Goal: Task Accomplishment & Management: Manage account settings

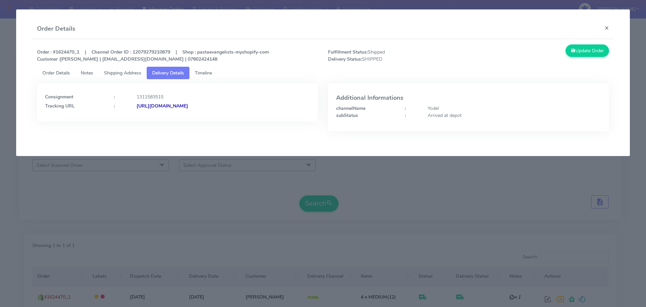
drag, startPoint x: 199, startPoint y: 201, endPoint x: 209, endPoint y: 167, distance: 35.2
click at [200, 201] on modal-container "Order Details × Order : #1624470_1 | Channel Order ID : 12079279210879 | Shop :…" at bounding box center [323, 153] width 646 height 307
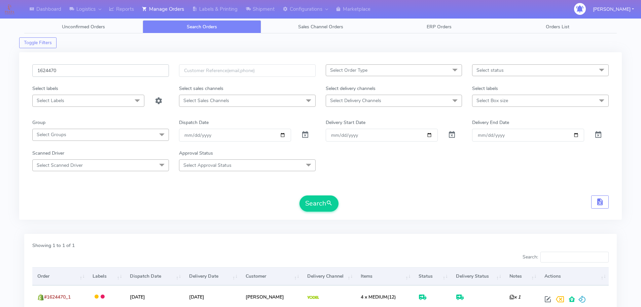
click at [114, 74] on input "1624470" at bounding box center [100, 70] width 137 height 12
paste input "0751"
type input "1620751"
click at [299, 195] on button "Search" at bounding box center [318, 203] width 39 height 16
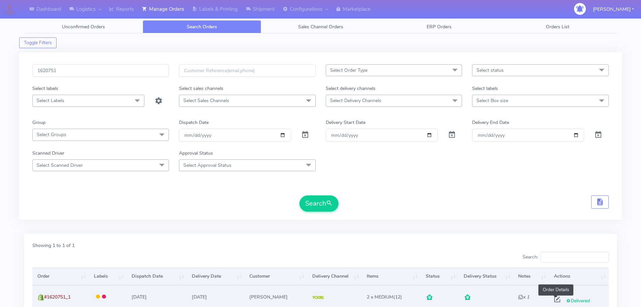
click at [557, 297] on span at bounding box center [557, 300] width 12 height 6
select select "5"
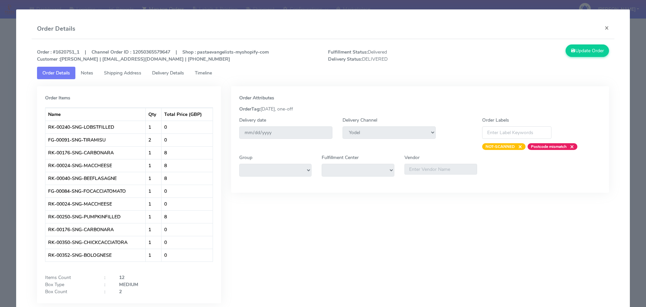
click at [0, 73] on modal-container "Order Details × Order : #1620751_1 | Channel Order ID : 12050365579647 | Shop :…" at bounding box center [323, 153] width 646 height 307
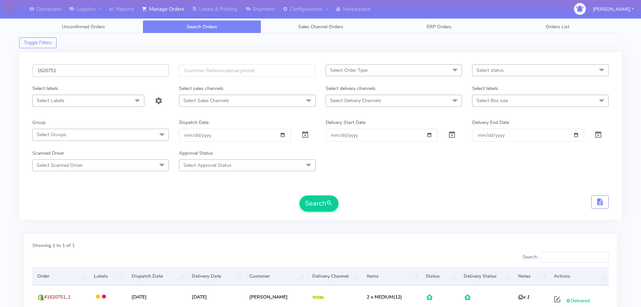
click at [140, 68] on input "1620751" at bounding box center [100, 70] width 137 height 12
paste input "1852"
type input "1621852"
click at [299, 195] on button "Search" at bounding box center [318, 203] width 39 height 16
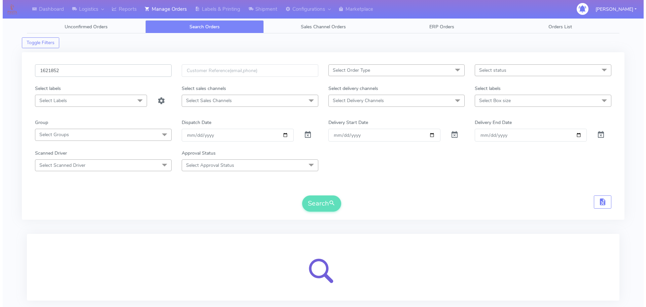
scroll to position [41, 0]
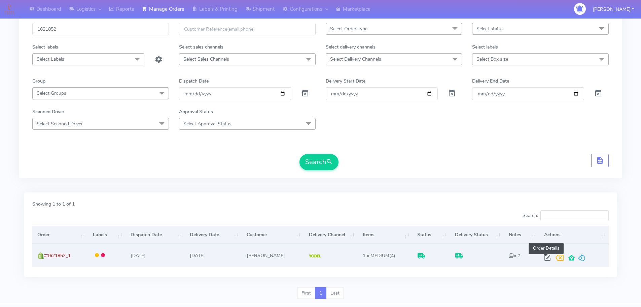
click at [546, 259] on span at bounding box center [547, 259] width 12 height 6
select select "5"
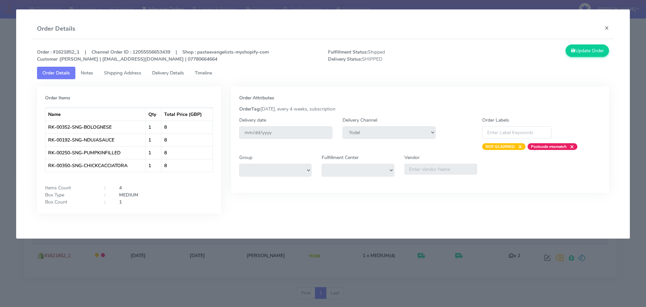
click at [162, 67] on link "Delivery Details" at bounding box center [168, 73] width 43 height 12
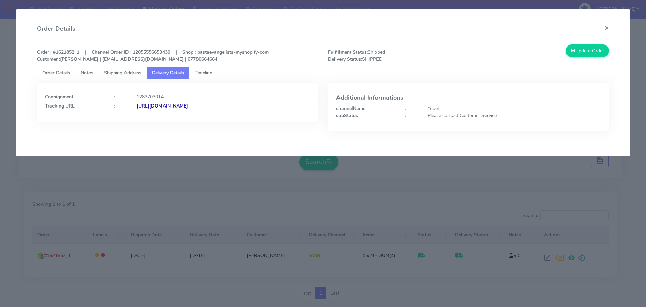
drag, startPoint x: 282, startPoint y: 111, endPoint x: 210, endPoint y: 119, distance: 72.5
click at [210, 119] on div "Consignment : 1283703014 Tracking URL : https://www.yodel.co.uk/tracking/JJD000…" at bounding box center [177, 102] width 281 height 38
copy strong "JJD0002249960893392"
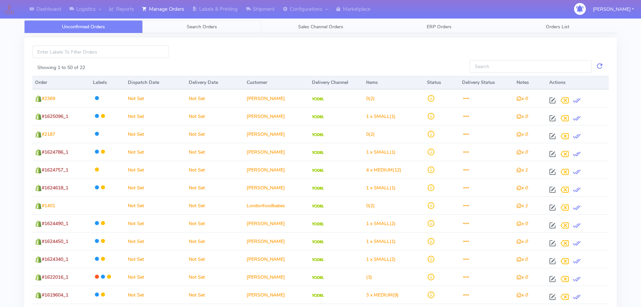
click at [210, 27] on span "Search Orders" at bounding box center [202, 27] width 30 height 6
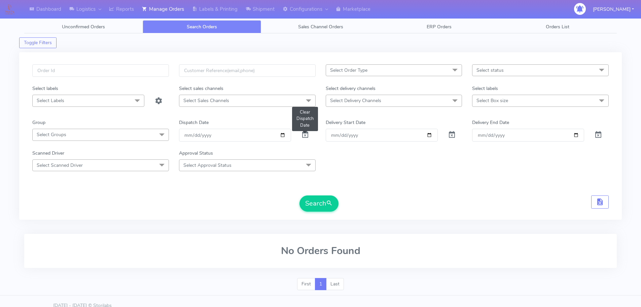
click at [304, 135] on span at bounding box center [305, 136] width 8 height 6
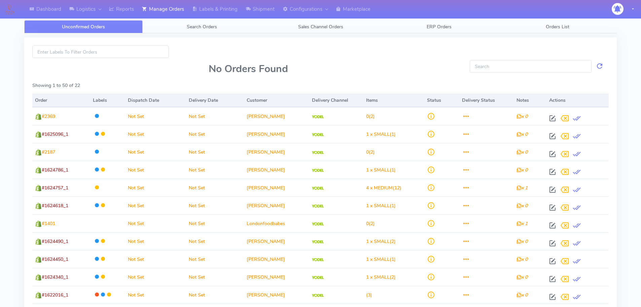
drag, startPoint x: 129, startPoint y: 45, endPoint x: 180, endPoint y: 39, distance: 51.2
click at [129, 45] on div "No Orders Found Showing 1 to 50 of 22 Order Labels Dispatch Date Delivery Date …" at bounding box center [320, 273] width 593 height 472
click at [194, 27] on span "Search Orders" at bounding box center [202, 27] width 30 height 6
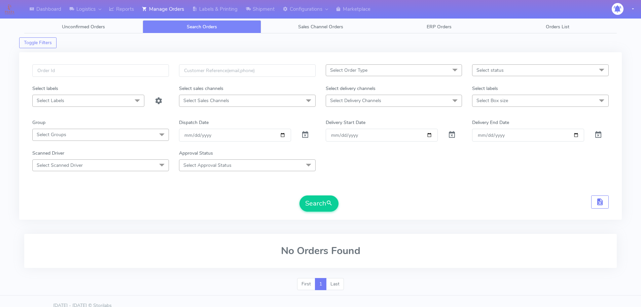
click at [309, 139] on div at bounding box center [308, 135] width 25 height 12
click at [309, 139] on span at bounding box center [305, 136] width 8 height 6
click at [140, 61] on div "Select Order Type Select All MEALS ATAVI One Off Pasta Club Gift Kit Event Unkn…" at bounding box center [320, 135] width 603 height 167
click at [141, 65] on input "text" at bounding box center [100, 70] width 137 height 12
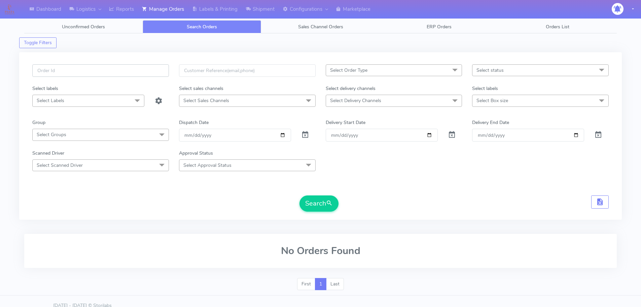
paste input "1621852"
type input "1621852"
click at [299, 195] on button "Search" at bounding box center [318, 203] width 39 height 16
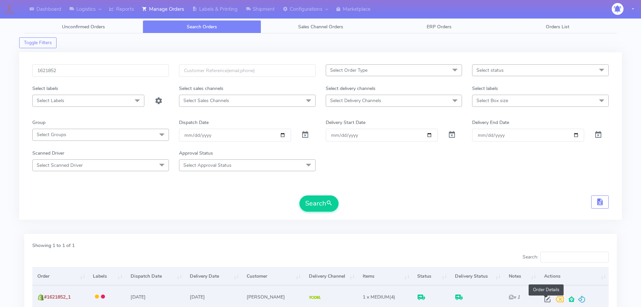
click at [544, 297] on span at bounding box center [547, 300] width 12 height 6
select select "5"
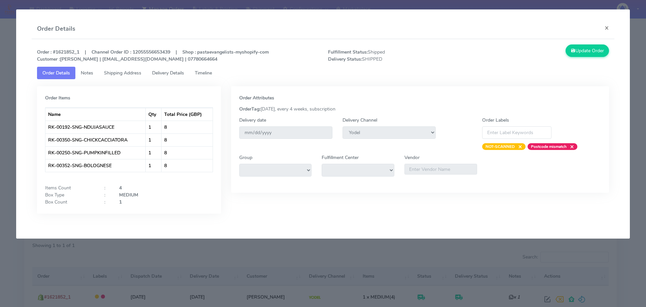
click at [175, 67] on link "Delivery Details" at bounding box center [168, 73] width 43 height 12
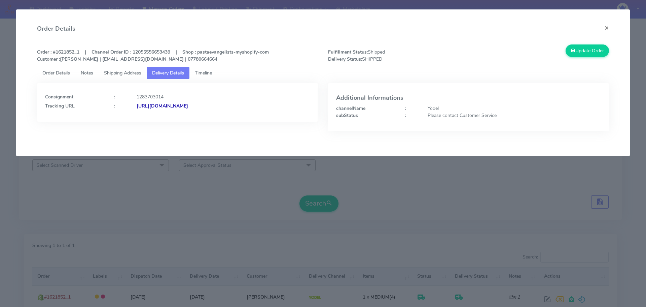
drag, startPoint x: 259, startPoint y: 119, endPoint x: 244, endPoint y: 68, distance: 52.7
click at [210, 118] on div "Consignment : 1283703014 Tracking URL : https://www.yodel.co.uk/tracking/JJD000…" at bounding box center [177, 102] width 281 height 38
copy strong "JD0002249960893392"
click at [507, 53] on div "Update Order" at bounding box center [542, 53] width 146 height 18
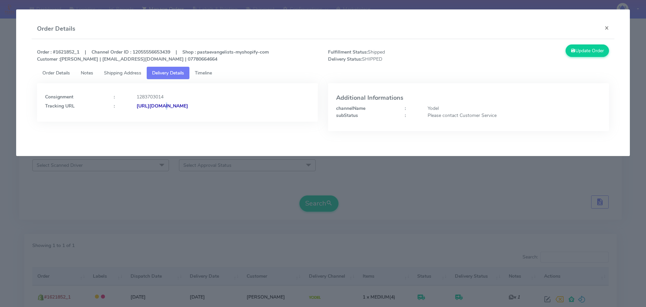
drag, startPoint x: 162, startPoint y: 191, endPoint x: 96, endPoint y: 0, distance: 201.7
click at [160, 190] on modal-container "Order Details × Order : #1621852_1 | Channel Order ID : 12055556653439 | Shop :…" at bounding box center [323, 153] width 646 height 307
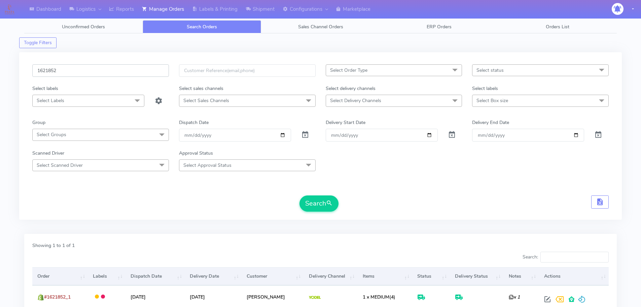
click at [105, 71] on input "1621852" at bounding box center [100, 70] width 137 height 12
paste input "18755"
type input "1618755"
click at [299, 195] on button "Search" at bounding box center [318, 203] width 39 height 16
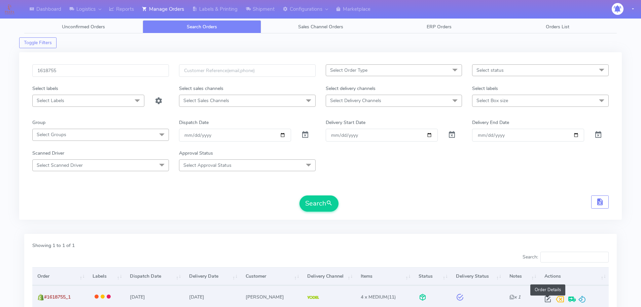
click at [548, 302] on span at bounding box center [548, 300] width 12 height 6
select select "5"
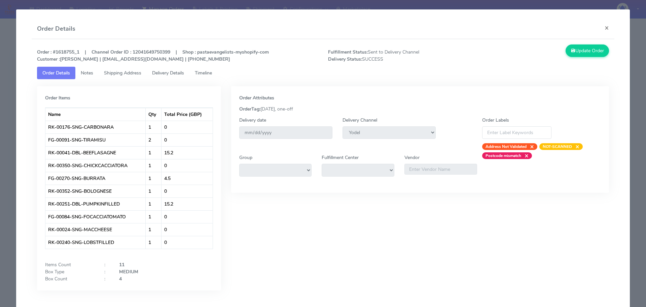
click at [174, 73] on span "Delivery Details" at bounding box center [168, 73] width 32 height 6
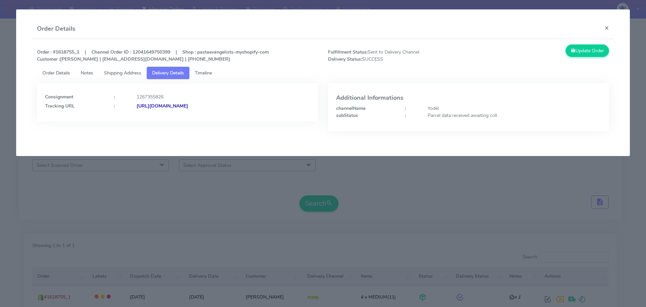
drag, startPoint x: 155, startPoint y: 189, endPoint x: 160, endPoint y: 182, distance: 8.4
click at [155, 189] on modal-container "Order Details × Order : #1618755_1 | Channel Order ID : 12041649750399 | Shop :…" at bounding box center [323, 153] width 646 height 307
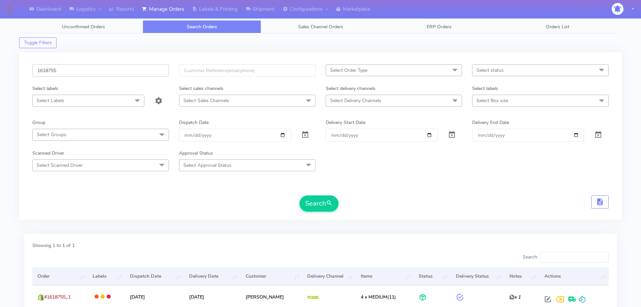
click at [135, 72] on input "1618755" at bounding box center [100, 70] width 137 height 12
paste input "9531"
click at [299, 195] on button "Search" at bounding box center [318, 203] width 39 height 16
click at [150, 69] on input "1619531" at bounding box center [100, 70] width 137 height 12
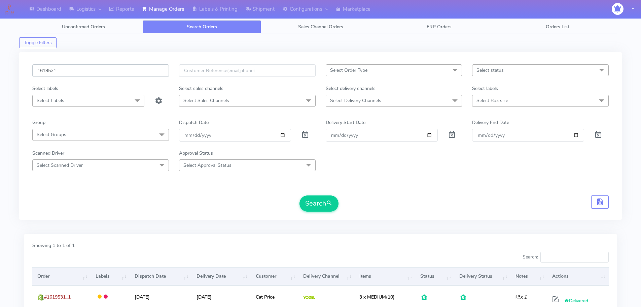
click at [150, 69] on input "1619531" at bounding box center [100, 70] width 137 height 12
paste input "20338"
type input "1620338"
click at [299, 195] on button "Search" at bounding box center [318, 203] width 39 height 16
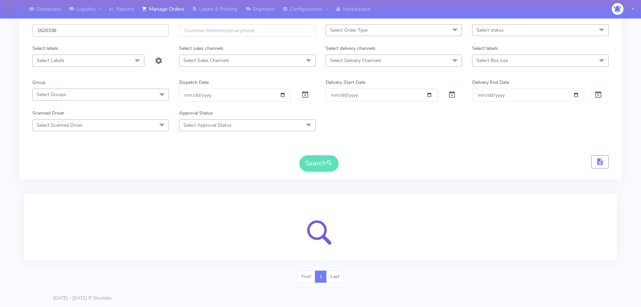
scroll to position [41, 0]
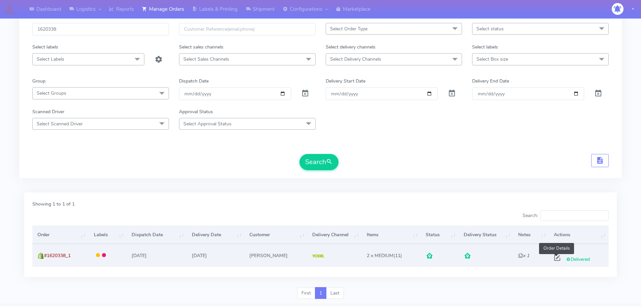
click at [557, 257] on span at bounding box center [557, 259] width 12 height 6
select select "5"
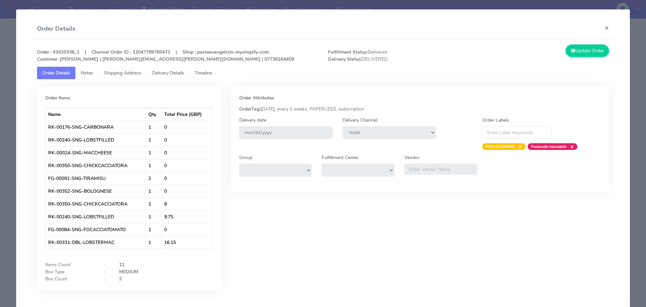
click at [0, 66] on modal-container "Order Details × Order : #1620338_1 | Channel Order ID : 12047789785471 | Shop :…" at bounding box center [323, 153] width 646 height 307
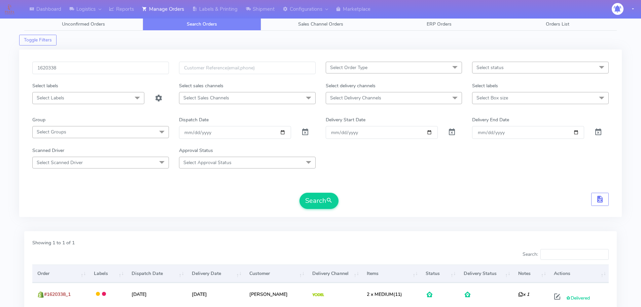
scroll to position [0, 0]
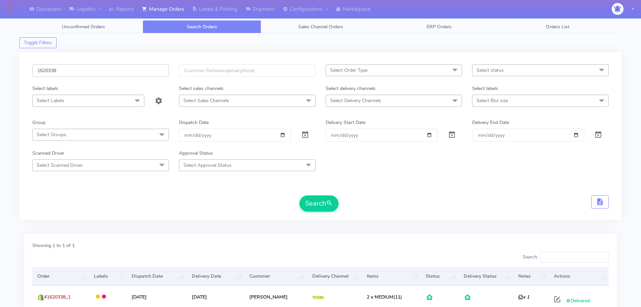
click at [130, 73] on input "1620338" at bounding box center [100, 70] width 137 height 12
paste input "1494"
type input "1621494"
click at [299, 195] on button "Search" at bounding box center [318, 203] width 39 height 16
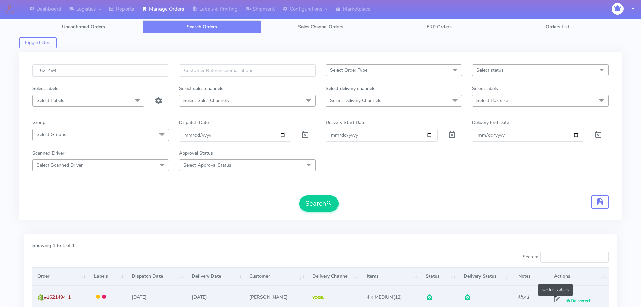
click at [553, 297] on span at bounding box center [557, 300] width 12 height 6
select select "5"
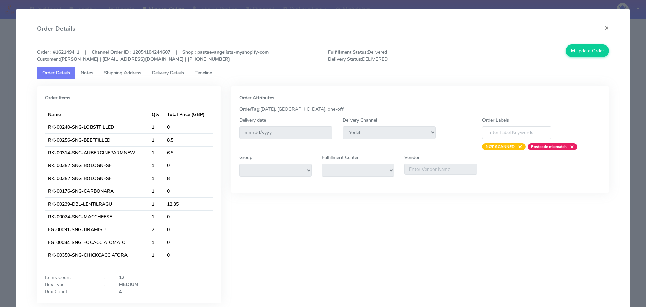
click at [0, 113] on modal-container "Order Details × Order : #1621494_1 | Channel Order ID : 12054104244607 | Shop :…" at bounding box center [323, 153] width 646 height 307
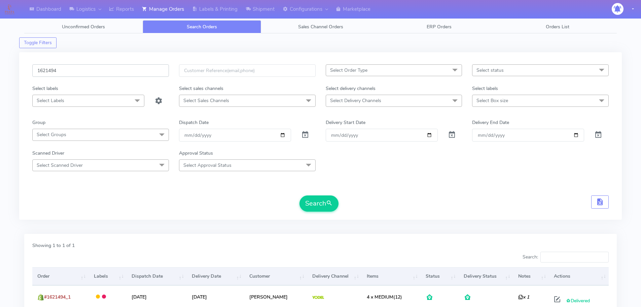
click at [122, 72] on input "1621494" at bounding box center [100, 70] width 137 height 12
paste input "738"
type input "1621738"
click at [299, 195] on button "Search" at bounding box center [318, 203] width 39 height 16
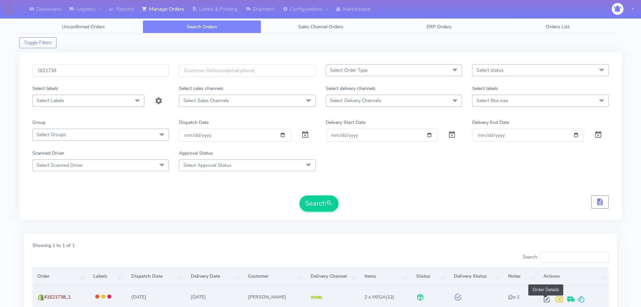
click at [545, 297] on span at bounding box center [547, 300] width 12 height 6
select select "5"
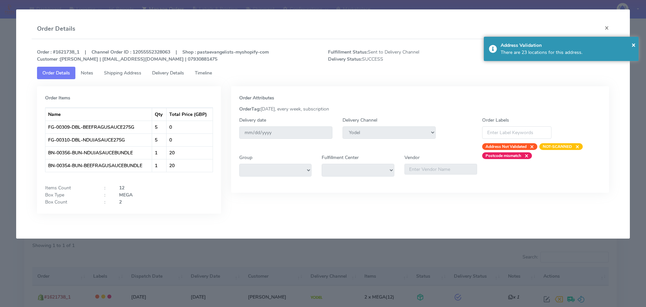
click at [172, 73] on span "Delivery Details" at bounding box center [168, 73] width 32 height 6
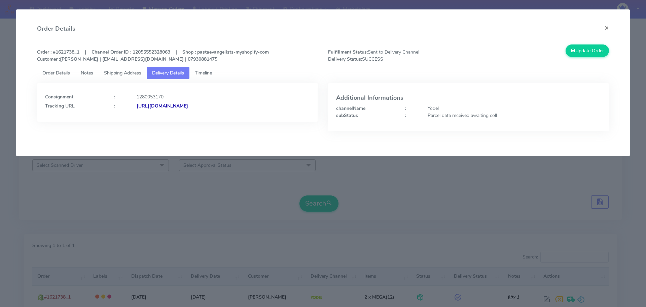
click at [181, 178] on modal-container "Order Details × Order : #1621738_1 | Channel Order ID : 12055552328063 | Shop :…" at bounding box center [323, 153] width 646 height 307
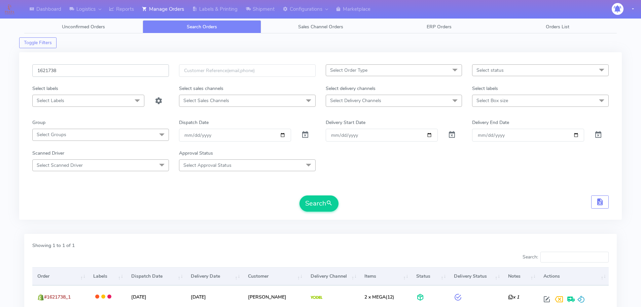
click at [142, 70] on input "1621738" at bounding box center [100, 70] width 137 height 12
paste input "309"
type input "1623098"
click at [299, 195] on button "Search" at bounding box center [318, 203] width 39 height 16
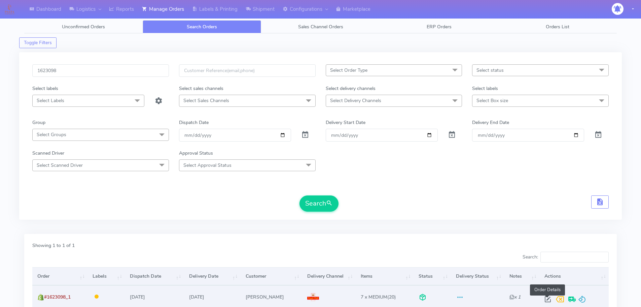
click at [544, 297] on span at bounding box center [548, 300] width 12 height 6
select select "3"
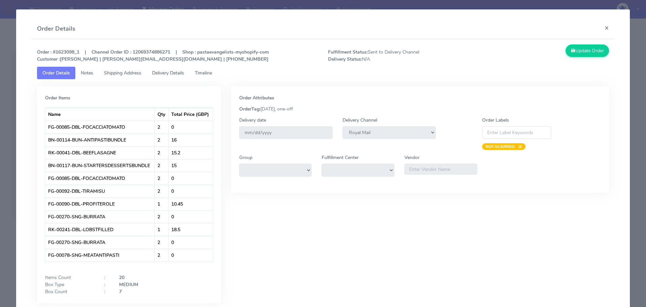
click at [169, 72] on span "Delivery Details" at bounding box center [168, 73] width 32 height 6
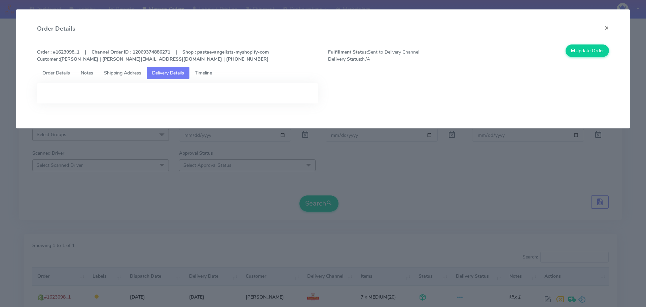
click at [133, 74] on span "Shipping Address" at bounding box center [122, 73] width 37 height 6
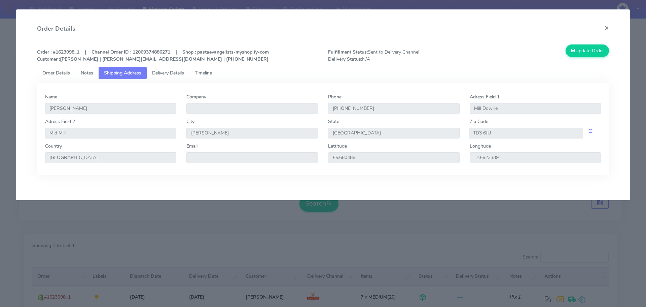
click at [70, 72] on span "Order Details" at bounding box center [56, 73] width 28 height 6
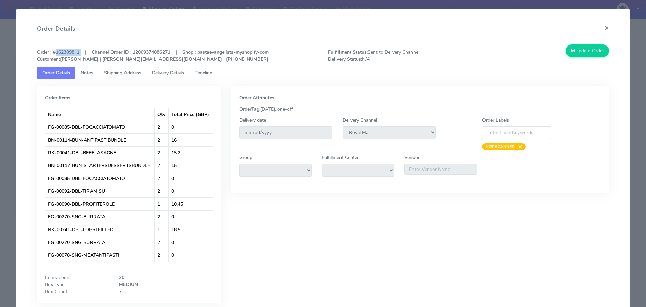
drag, startPoint x: 80, startPoint y: 52, endPoint x: 54, endPoint y: 50, distance: 27.0
click at [54, 50] on strong "Order : #1623098_1 | Channel Order ID : 12069374886271 | Shop : pastaevangelist…" at bounding box center [153, 55] width 232 height 13
copy strong "#1623098_1"
click at [174, 74] on span "Delivery Details" at bounding box center [168, 73] width 32 height 6
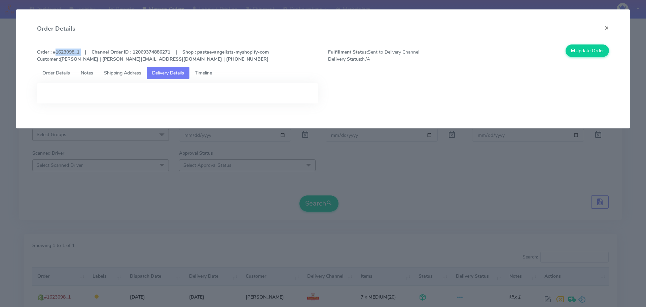
copy strong "#1623098_1"
drag, startPoint x: 99, startPoint y: 131, endPoint x: 145, endPoint y: 124, distance: 46.0
click at [100, 131] on modal-container "Order Details × Order : #1623098_1 | Channel Order ID : 12069374886271 | Shop :…" at bounding box center [323, 153] width 646 height 307
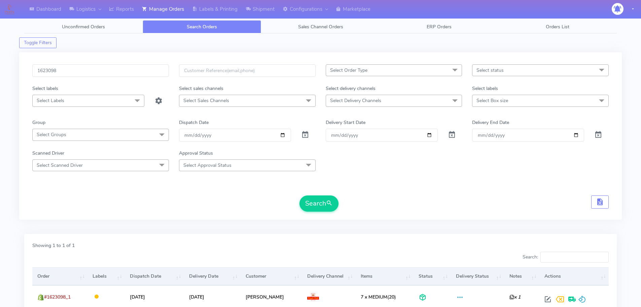
click at [141, 57] on div "1623098 Select Order Type Select All MEALS ATAVI One Off Pasta Club Gift Kit Ev…" at bounding box center [320, 135] width 603 height 167
click at [143, 71] on input "1623098" at bounding box center [100, 70] width 137 height 12
paste input "0099"
click at [299, 195] on button "Search" at bounding box center [318, 203] width 39 height 16
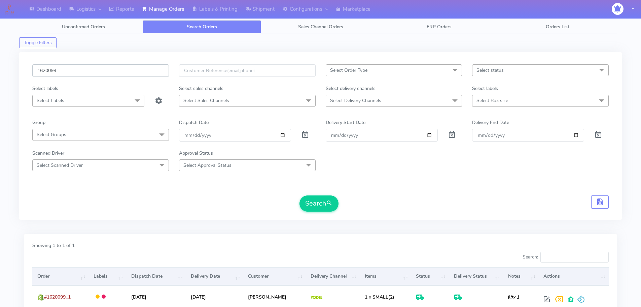
click at [146, 73] on input "1620099" at bounding box center [100, 70] width 137 height 12
paste input "19323"
type input "1619323"
click at [299, 195] on button "Search" at bounding box center [318, 203] width 39 height 16
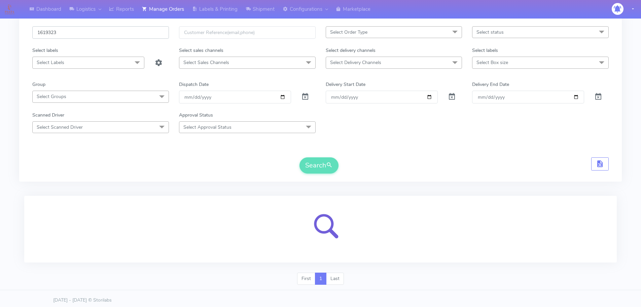
scroll to position [41, 0]
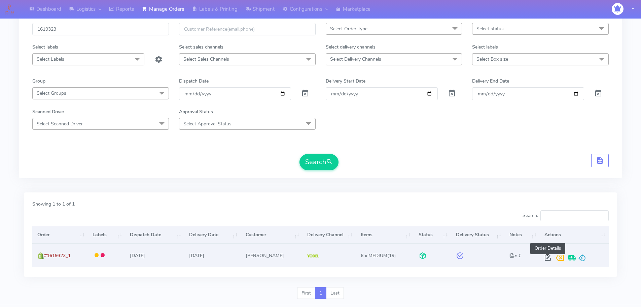
click at [548, 258] on span at bounding box center [548, 259] width 12 height 6
select select "5"
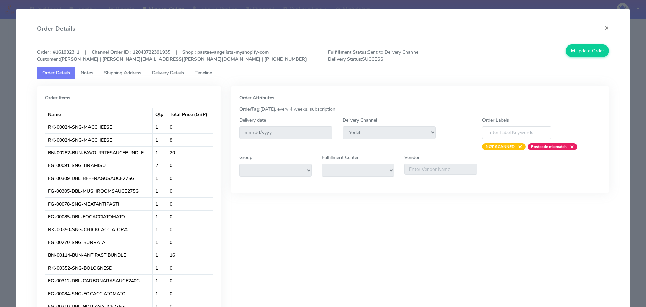
click at [170, 67] on link "Delivery Details" at bounding box center [168, 73] width 43 height 12
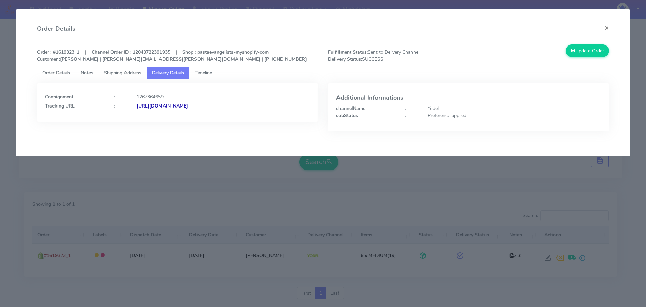
drag, startPoint x: 95, startPoint y: 165, endPoint x: 84, endPoint y: 8, distance: 156.5
click at [95, 164] on modal-container "Order Details × Order : #1619323_1 | Channel Order ID : 12043722391935 | Shop :…" at bounding box center [323, 153] width 646 height 307
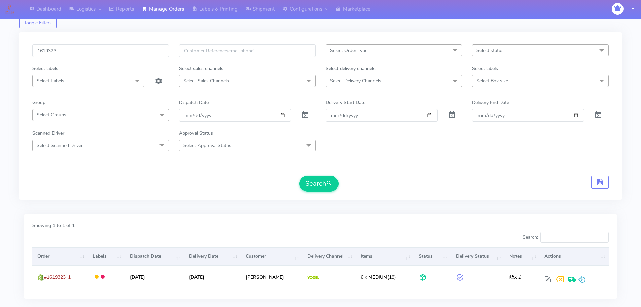
scroll to position [0, 0]
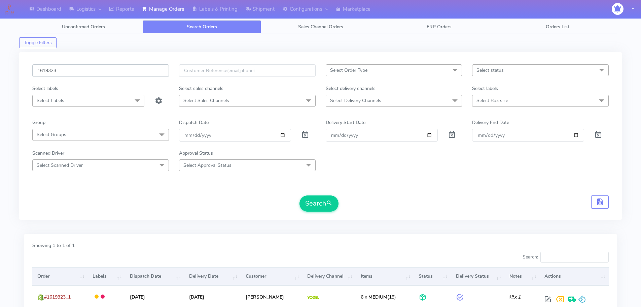
click at [131, 71] on input "1619323" at bounding box center [100, 70] width 137 height 12
paste input "20099"
type input "1620099"
click at [299, 195] on button "Search" at bounding box center [318, 203] width 39 height 16
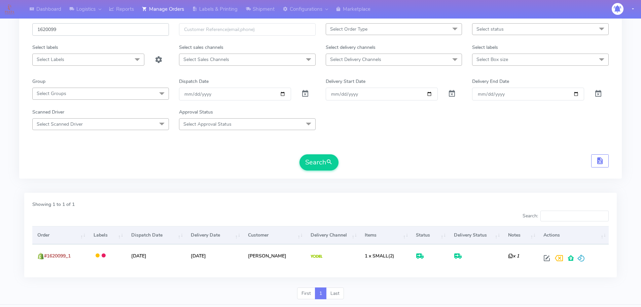
scroll to position [41, 0]
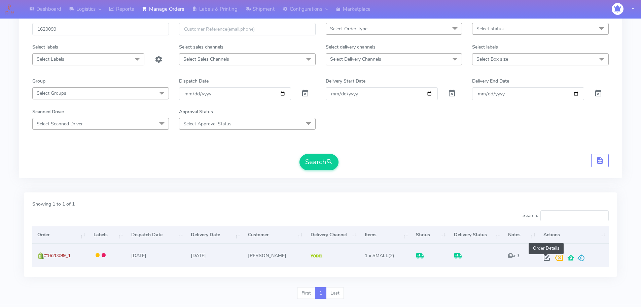
click at [544, 257] on span at bounding box center [547, 259] width 12 height 6
select select "5"
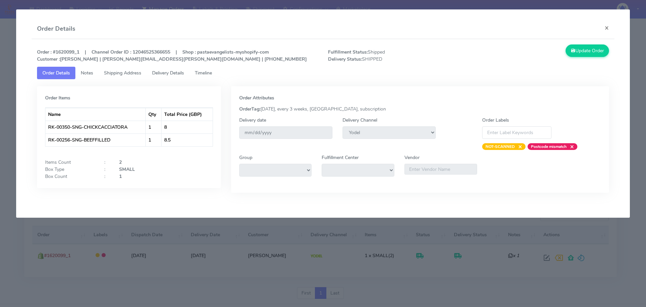
click at [173, 71] on span "Delivery Details" at bounding box center [168, 73] width 32 height 6
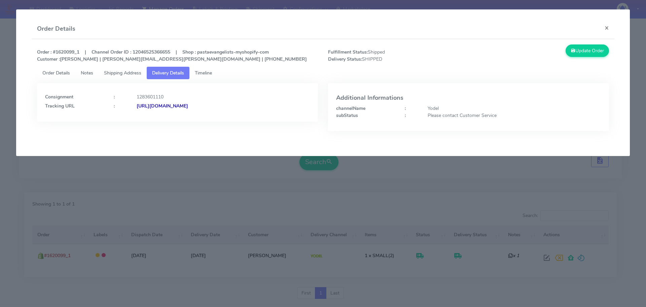
drag, startPoint x: 257, startPoint y: 112, endPoint x: 210, endPoint y: 109, distance: 47.2
click at [210, 109] on div "Consignment : 1283601110 Tracking URL : https://www.yodel.co.uk/tracking/JJD000…" at bounding box center [177, 102] width 281 height 38
copy strong "JJD0002249960892879"
drag, startPoint x: 88, startPoint y: 210, endPoint x: 90, endPoint y: 159, distance: 50.9
click at [88, 210] on modal-container "Order Details × Order : #1620099_1 | Channel Order ID : 12046525366655 | Shop :…" at bounding box center [323, 153] width 646 height 307
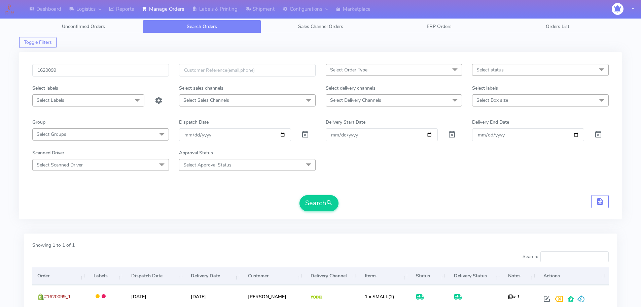
scroll to position [0, 0]
click at [126, 71] on input "1620099" at bounding box center [100, 70] width 137 height 12
paste input "1748"
type input "1617489"
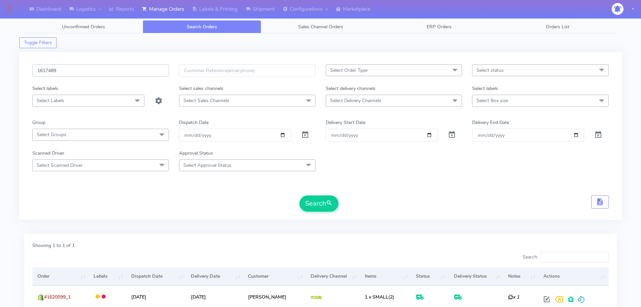
click at [299, 195] on button "Search" at bounding box center [318, 203] width 39 height 16
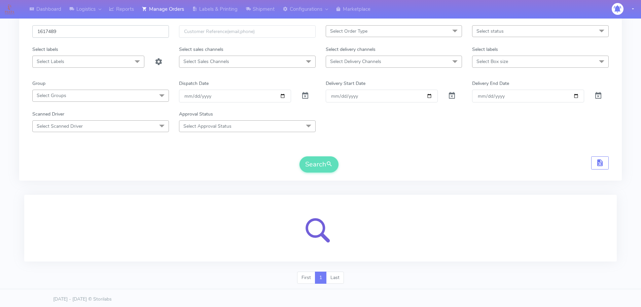
scroll to position [41, 0]
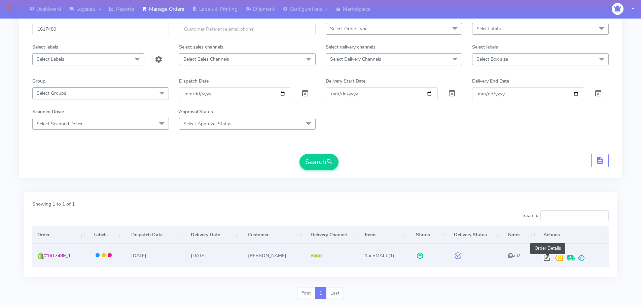
click at [550, 258] on span at bounding box center [547, 259] width 12 height 6
select select "5"
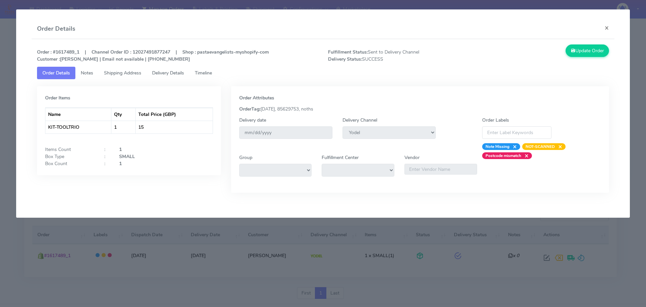
click at [183, 71] on span "Delivery Details" at bounding box center [168, 73] width 32 height 6
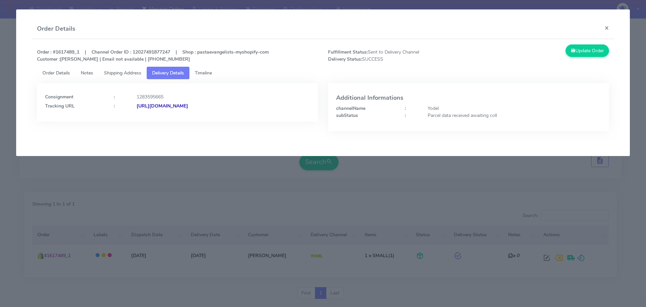
drag, startPoint x: 268, startPoint y: 198, endPoint x: 212, endPoint y: 142, distance: 79.7
click at [264, 197] on modal-container "Order Details × Order : #1617489_1 | Channel Order ID : 12027491877247 | Shop :…" at bounding box center [323, 153] width 646 height 307
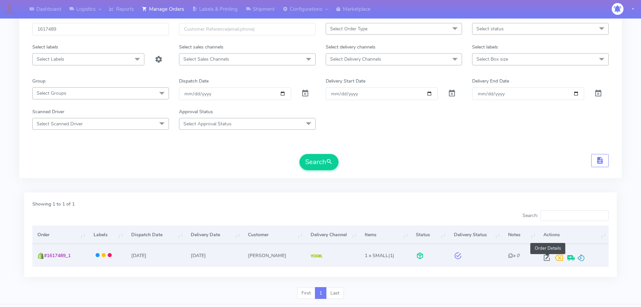
click at [548, 260] on span at bounding box center [547, 259] width 12 height 6
select select "5"
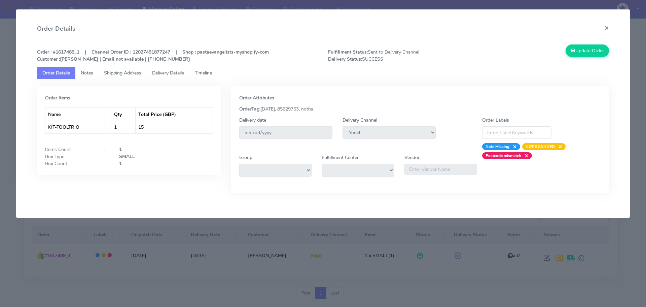
click at [206, 77] on link "Timeline" at bounding box center [203, 73] width 28 height 12
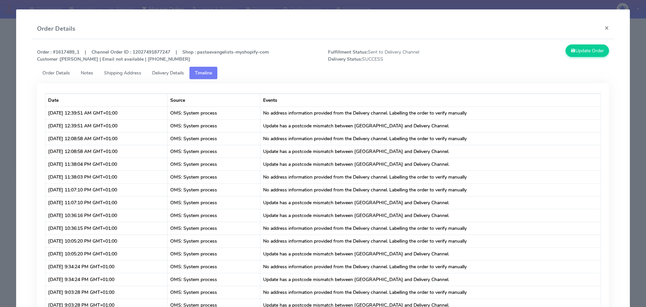
click at [0, 117] on modal-container "Order Details × Order : #1617489_1 | Channel Order ID : 12027491877247 | Shop :…" at bounding box center [323, 153] width 646 height 307
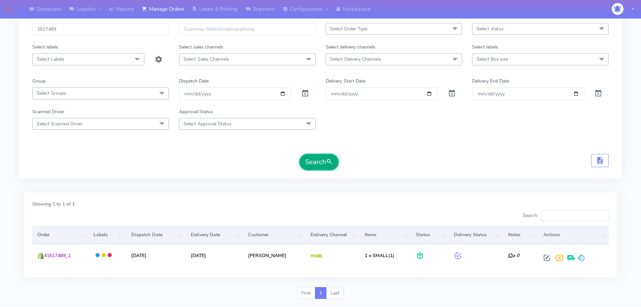
click at [318, 158] on button "Search" at bounding box center [318, 162] width 39 height 16
drag, startPoint x: 318, startPoint y: 154, endPoint x: 321, endPoint y: 156, distance: 3.8
click at [318, 154] on button "Search" at bounding box center [318, 162] width 39 height 16
click at [316, 168] on button "Search" at bounding box center [318, 162] width 39 height 16
click at [319, 159] on button "Search" at bounding box center [318, 162] width 39 height 16
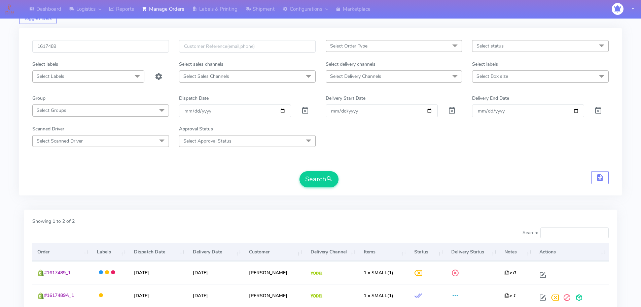
scroll to position [0, 0]
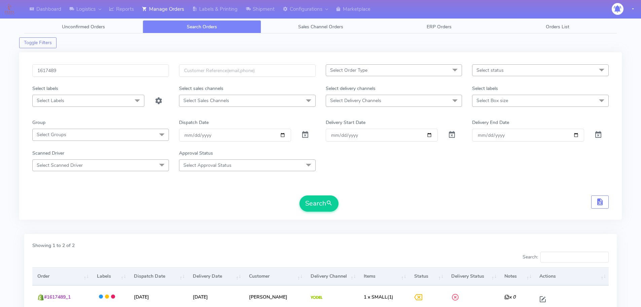
click at [119, 62] on div "1617489 Select Order Type Select All MEALS ATAVI One Off Pasta Club Gift Kit Ev…" at bounding box center [320, 135] width 603 height 167
click at [121, 66] on input "1617489" at bounding box center [100, 70] width 137 height 12
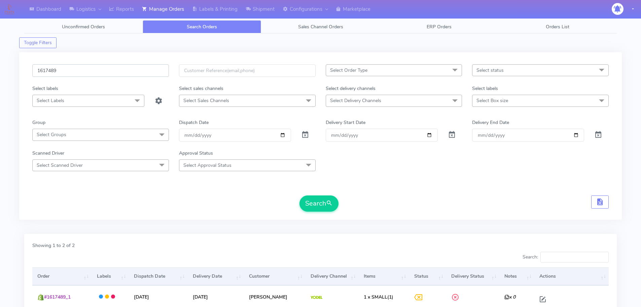
paste input "2412"
type input "1624129"
click at [299, 195] on button "Search" at bounding box center [318, 203] width 39 height 16
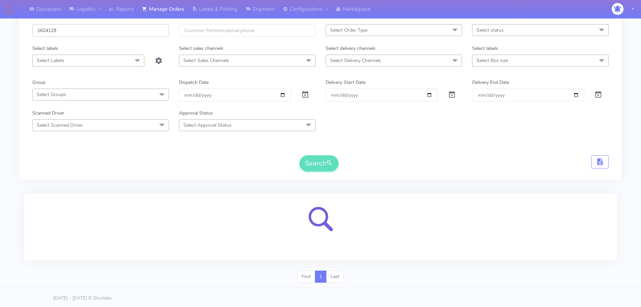
scroll to position [41, 0]
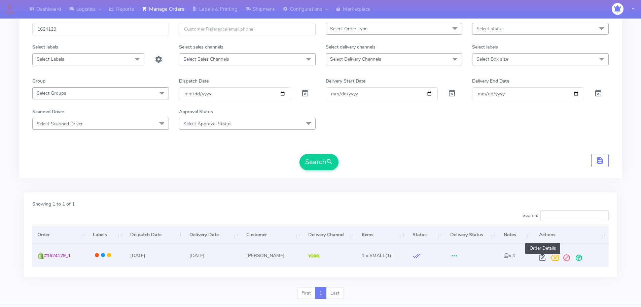
click at [541, 257] on span at bounding box center [542, 259] width 12 height 6
select select "5"
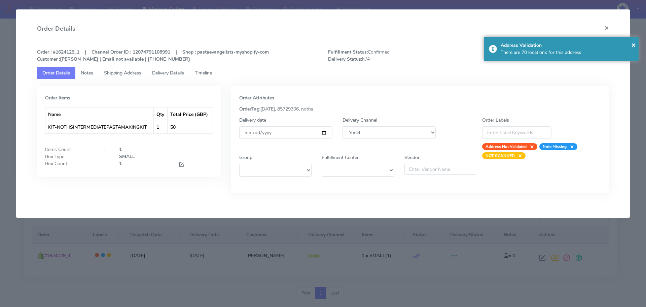
click at [206, 73] on span "Timeline" at bounding box center [203, 73] width 17 height 6
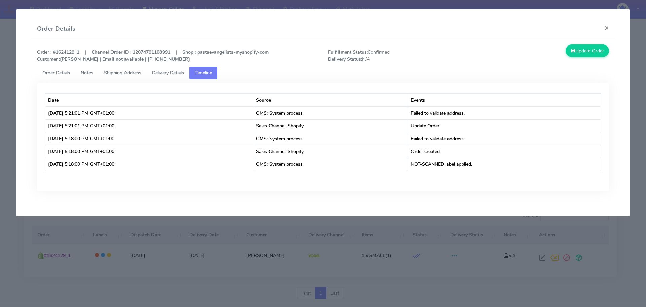
click at [113, 74] on span "Shipping Address" at bounding box center [122, 73] width 37 height 6
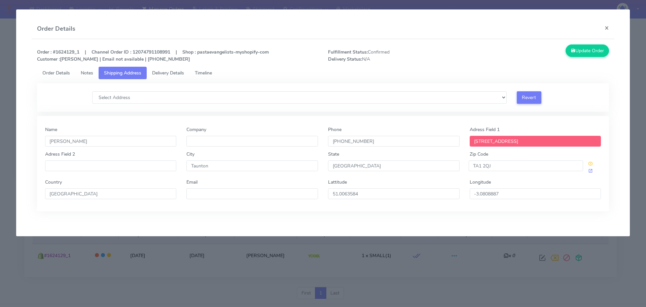
click at [62, 72] on span "Order Details" at bounding box center [56, 73] width 28 height 6
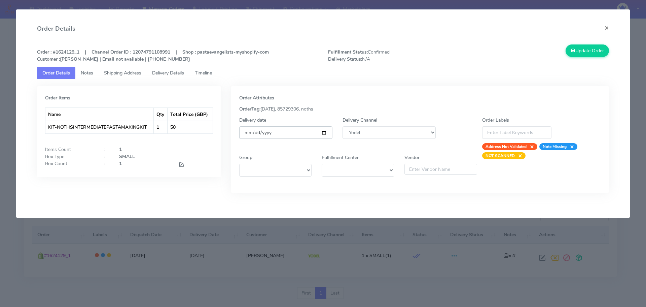
click at [325, 134] on input "2025-09-11" at bounding box center [285, 132] width 93 height 12
type input "2025-09-18"
click at [127, 75] on span "Shipping Address" at bounding box center [122, 73] width 37 height 6
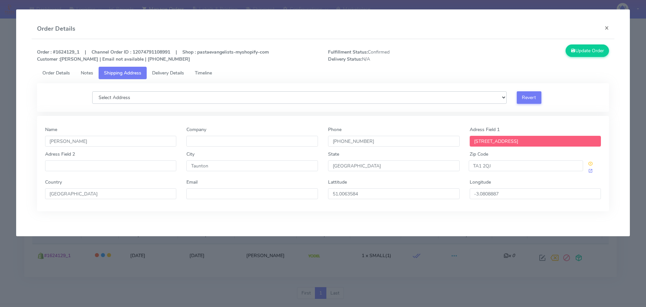
click at [292, 101] on select "Select Address 27 Sycamore Close, , , , , Taunton, Somerset 28 Sycamore Close, …" at bounding box center [299, 97] width 415 height 12
select select "5 Sycamore Close, , , , , Taunton, Somerset"
click at [92, 91] on select "Select Address 27 Sycamore Close, , , , , Taunton, Somerset 28 Sycamore Close, …" at bounding box center [299, 97] width 415 height 12
type input "N/A"
click at [60, 72] on span "Order Details" at bounding box center [56, 73] width 28 height 6
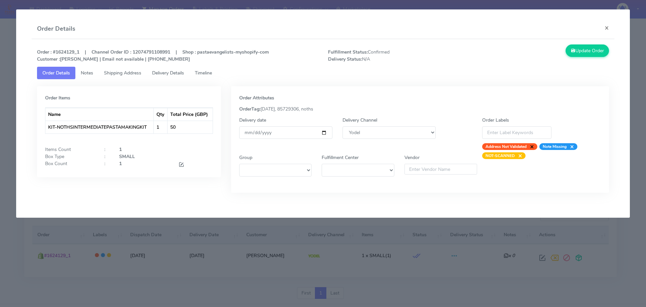
click at [532, 148] on span "×" at bounding box center [530, 146] width 7 height 7
click at [579, 51] on button "Update Order" at bounding box center [588, 50] width 44 height 12
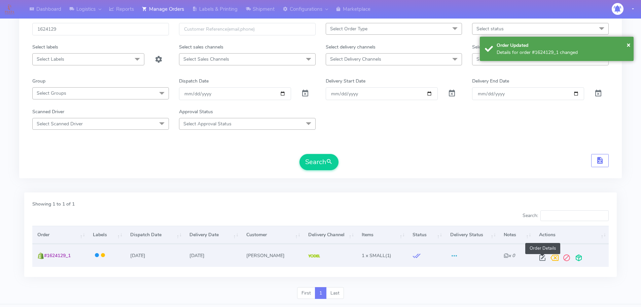
click at [540, 256] on span at bounding box center [542, 259] width 12 height 6
select select "5"
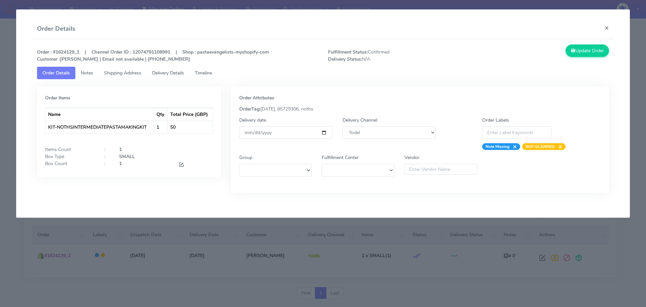
click at [210, 68] on link "Timeline" at bounding box center [203, 73] width 28 height 12
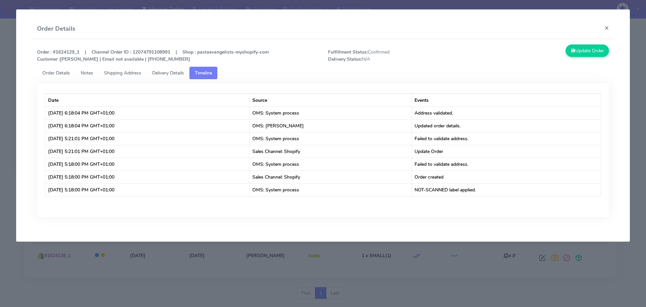
click at [65, 73] on span "Order Details" at bounding box center [56, 73] width 28 height 6
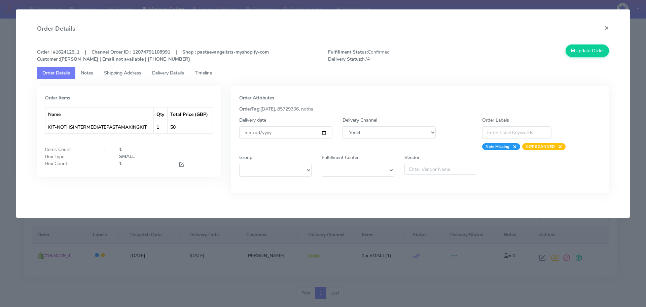
click at [286, 229] on modal-container "Order Details × Order : #1624129_1 | Channel Order ID : 12074791108991 | Shop :…" at bounding box center [323, 153] width 646 height 307
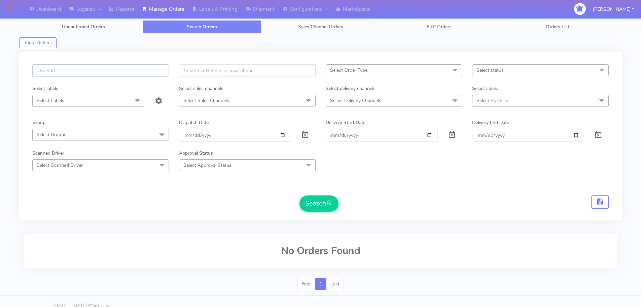
click at [131, 72] on input "text" at bounding box center [100, 70] width 137 height 12
paste input "1623098"
type input "1623098"
click at [299, 195] on button "Search" at bounding box center [318, 203] width 39 height 16
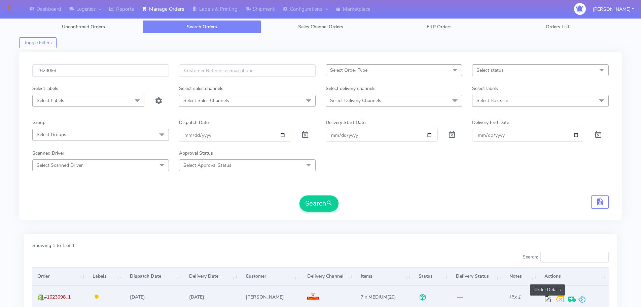
click at [544, 298] on span at bounding box center [548, 300] width 12 height 6
select select "3"
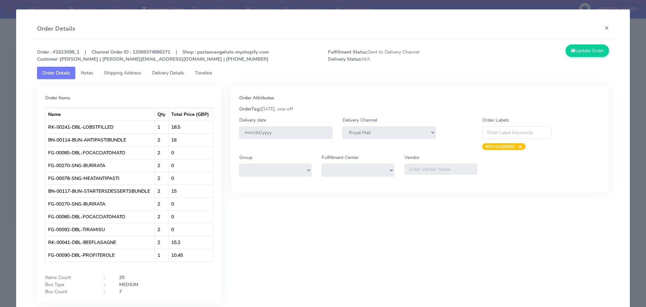
click at [211, 73] on span "Timeline" at bounding box center [203, 73] width 17 height 6
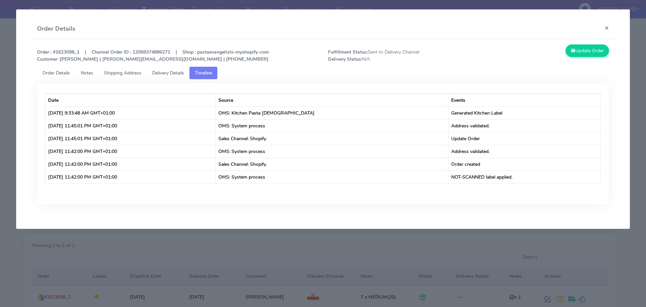
click at [177, 70] on span "Delivery Details" at bounding box center [168, 73] width 32 height 6
